Goal: Information Seeking & Learning: Learn about a topic

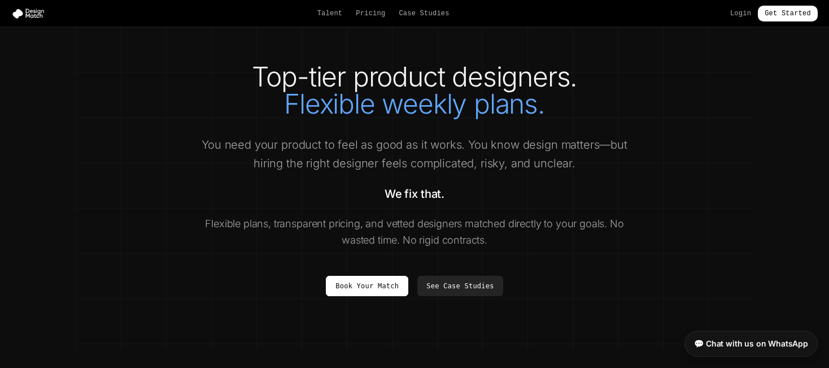
click at [331, 19] on div "Talent Pricing Case Studies Login Get Started" at bounding box center [414, 14] width 829 height 16
click at [333, 15] on link "Talent" at bounding box center [329, 13] width 25 height 9
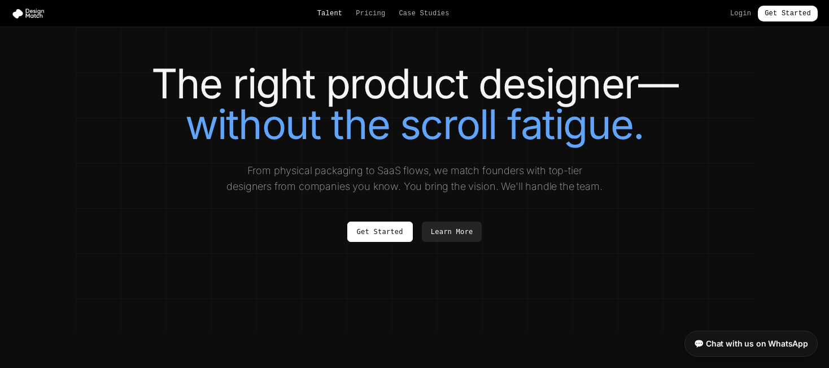
click at [317, 13] on link "Talent" at bounding box center [329, 13] width 25 height 9
click at [317, 14] on link "Talent" at bounding box center [329, 13] width 25 height 9
click at [317, 15] on link "Talent" at bounding box center [329, 13] width 25 height 9
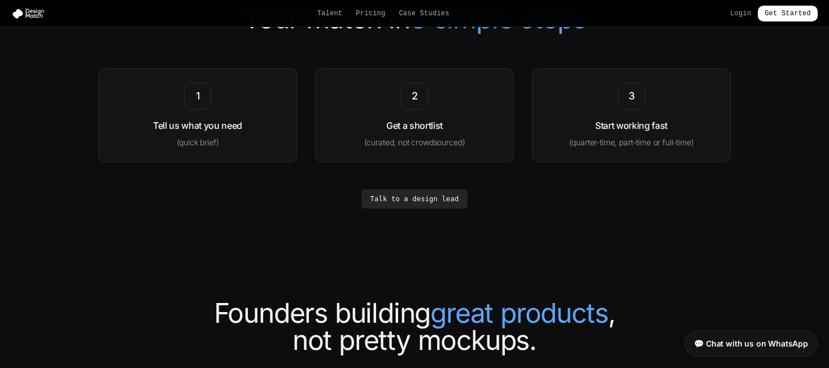
scroll to position [1927, 0]
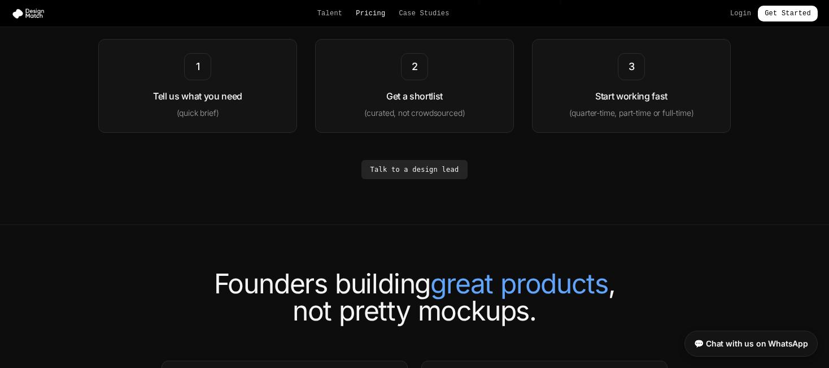
click at [356, 15] on link "Pricing" at bounding box center [370, 13] width 29 height 9
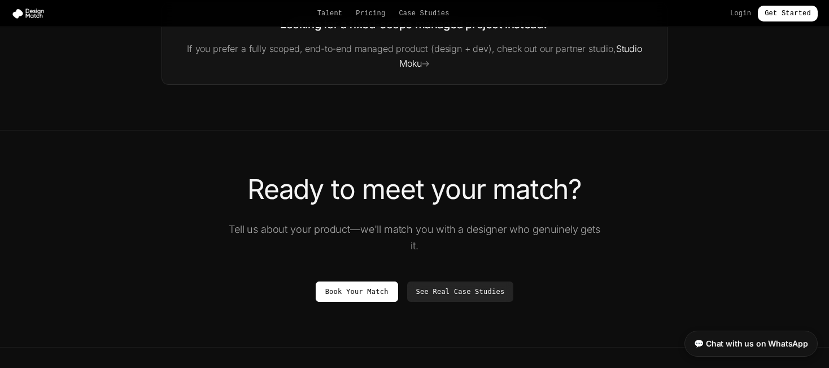
click at [356, 15] on link "Pricing" at bounding box center [370, 13] width 29 height 9
